Goal: Find specific page/section: Find specific page/section

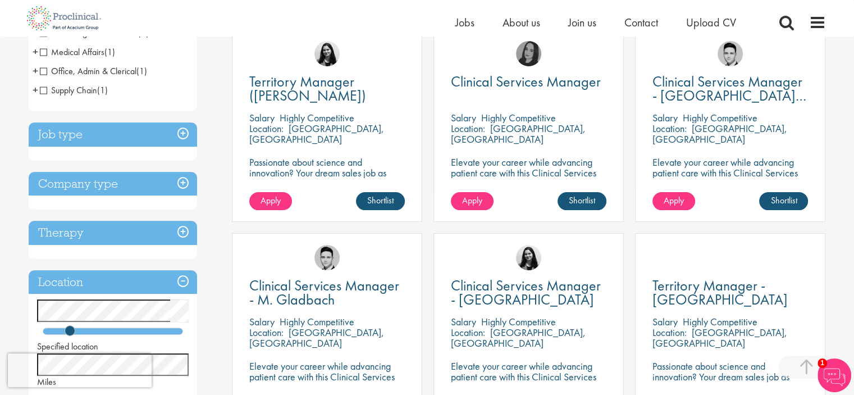
scroll to position [225, 0]
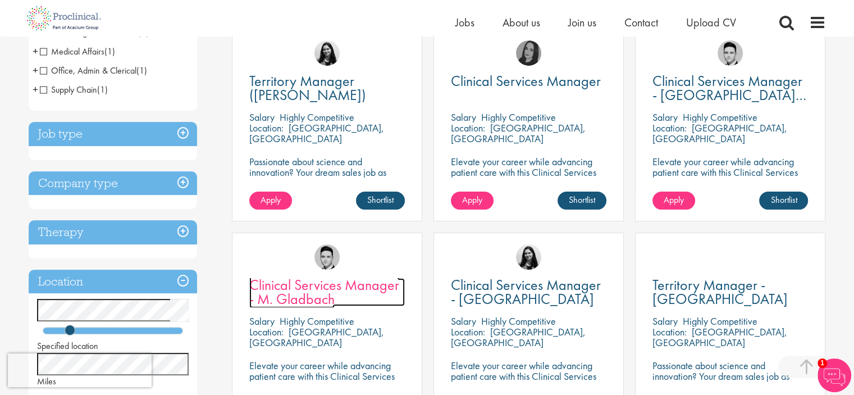
click at [299, 285] on span "Clinical Services Manager - M. Gladbach" at bounding box center [324, 291] width 150 height 33
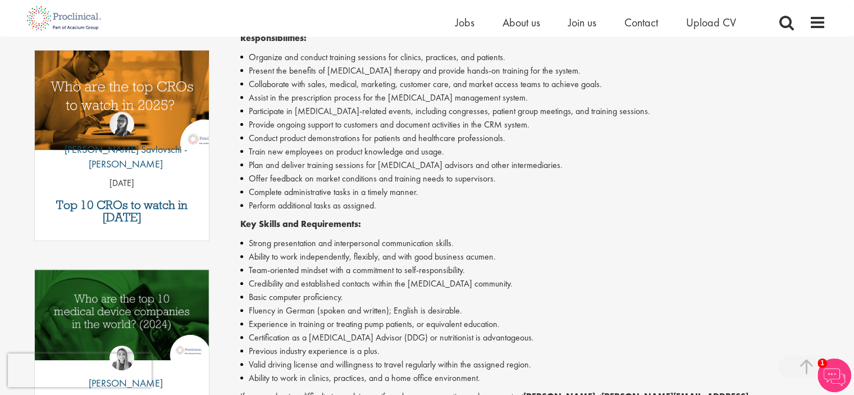
scroll to position [337, 0]
